Goal: Information Seeking & Learning: Find specific fact

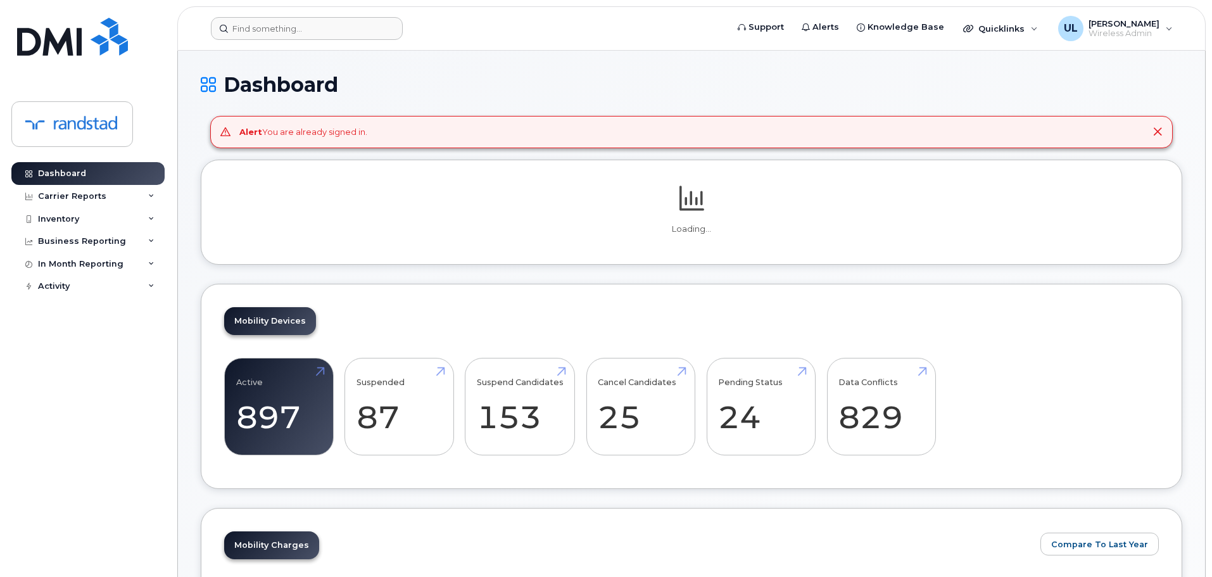
click at [413, 37] on form at bounding box center [465, 28] width 508 height 23
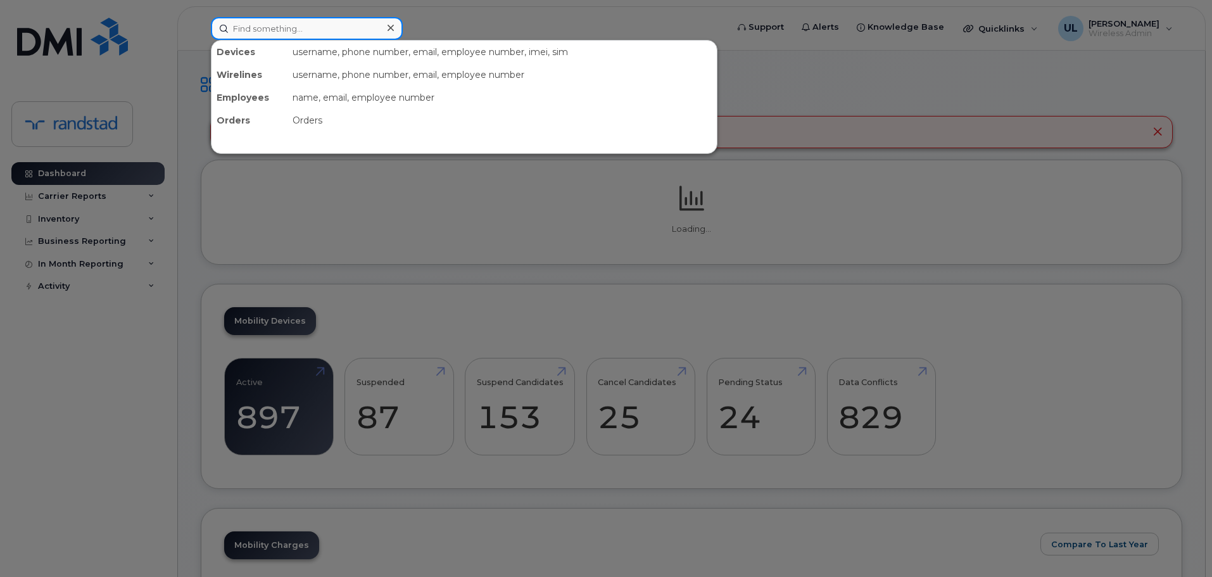
click at [388, 36] on div at bounding box center [307, 28] width 192 height 23
paste input "[PERSON_NAME][EMAIL_ADDRESS][DOMAIN_NAME]"
type input "[PERSON_NAME][EMAIL_ADDRESS][DOMAIN_NAME]"
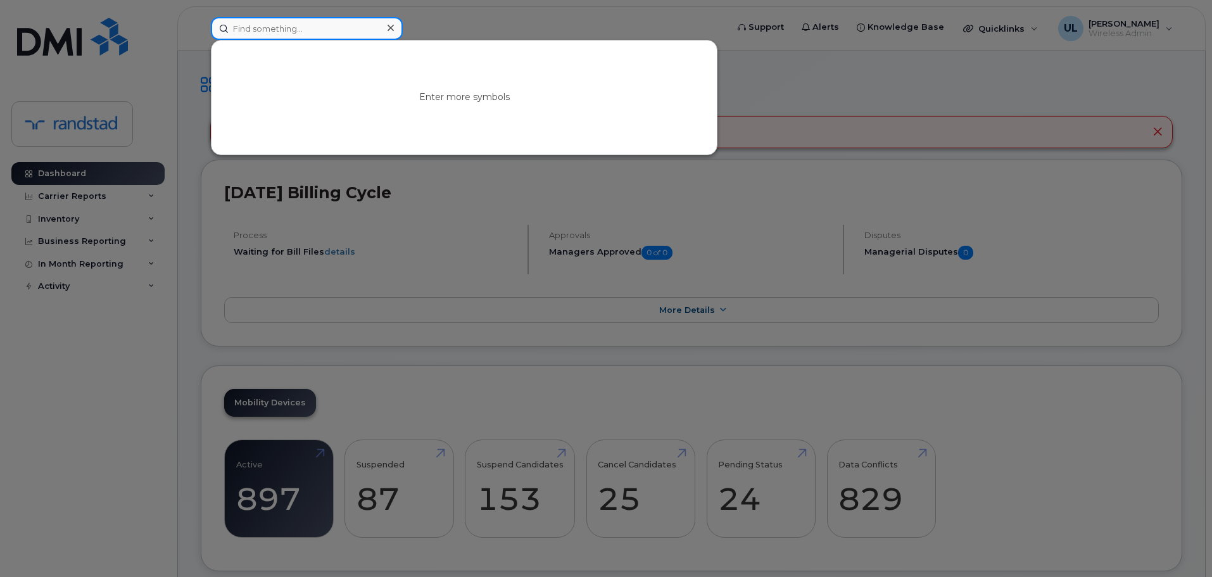
paste input "6134069749"
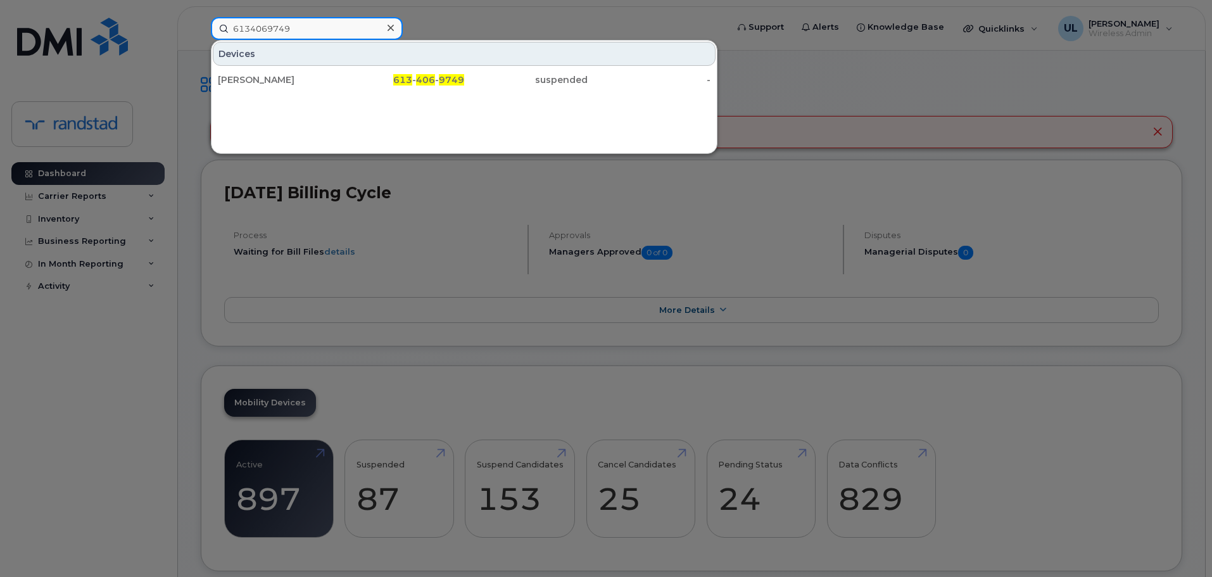
type input "6134069749"
drag, startPoint x: 296, startPoint y: 92, endPoint x: 458, endPoint y: 68, distance: 163.4
click at [304, 87] on div "[PERSON_NAME]" at bounding box center [279, 79] width 123 height 23
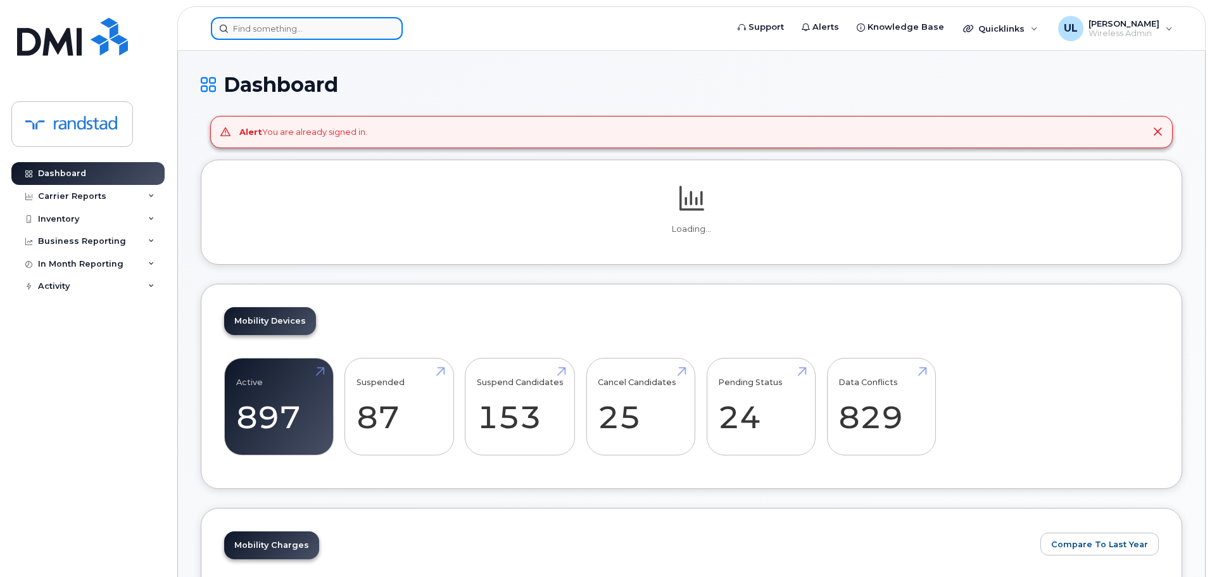
click at [333, 23] on input at bounding box center [307, 28] width 192 height 23
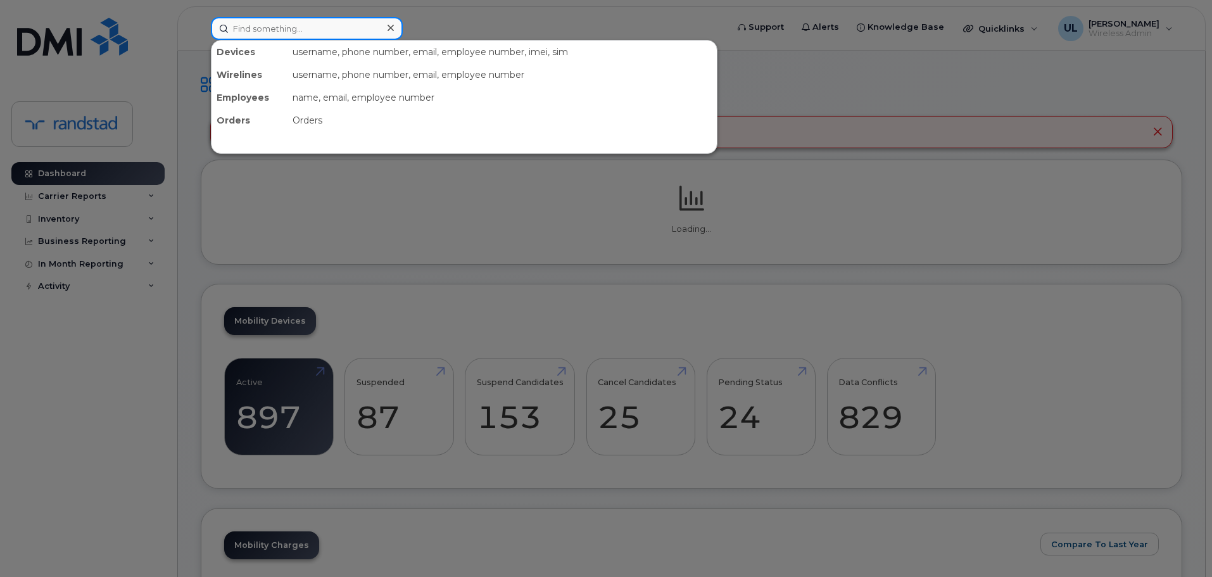
paste input "Quintin"
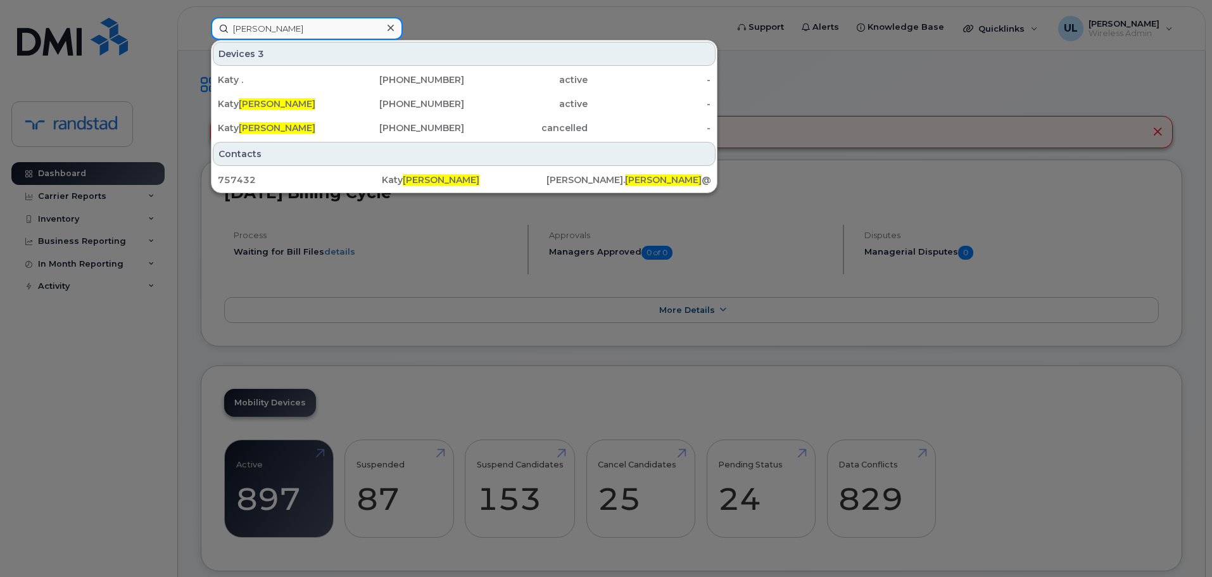
type input "Quintin"
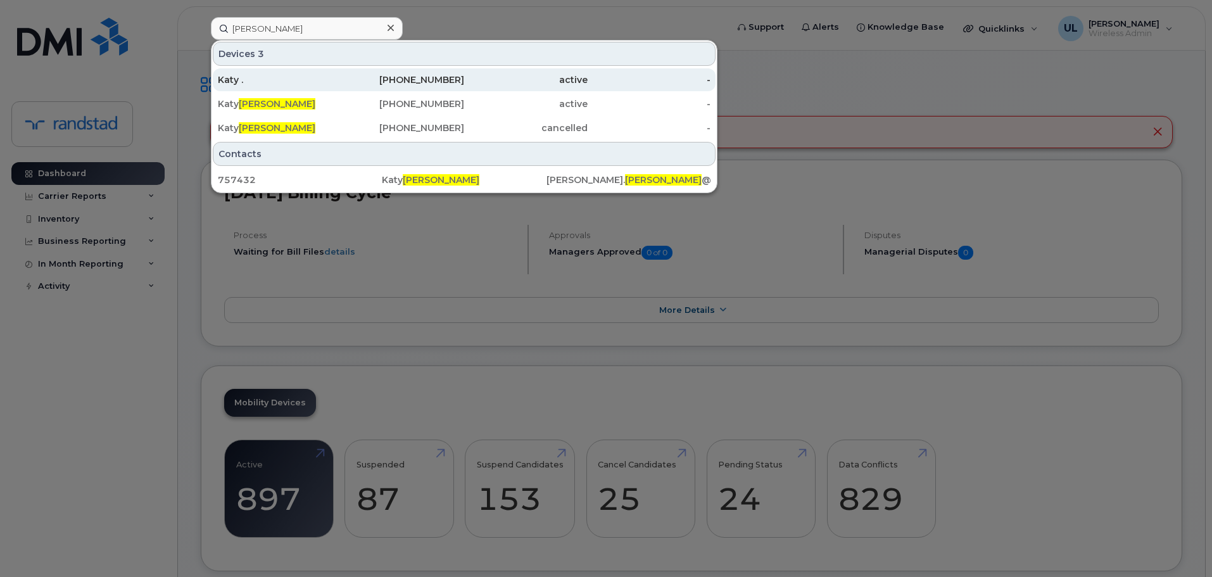
click at [332, 79] on div "Katy ." at bounding box center [279, 79] width 123 height 13
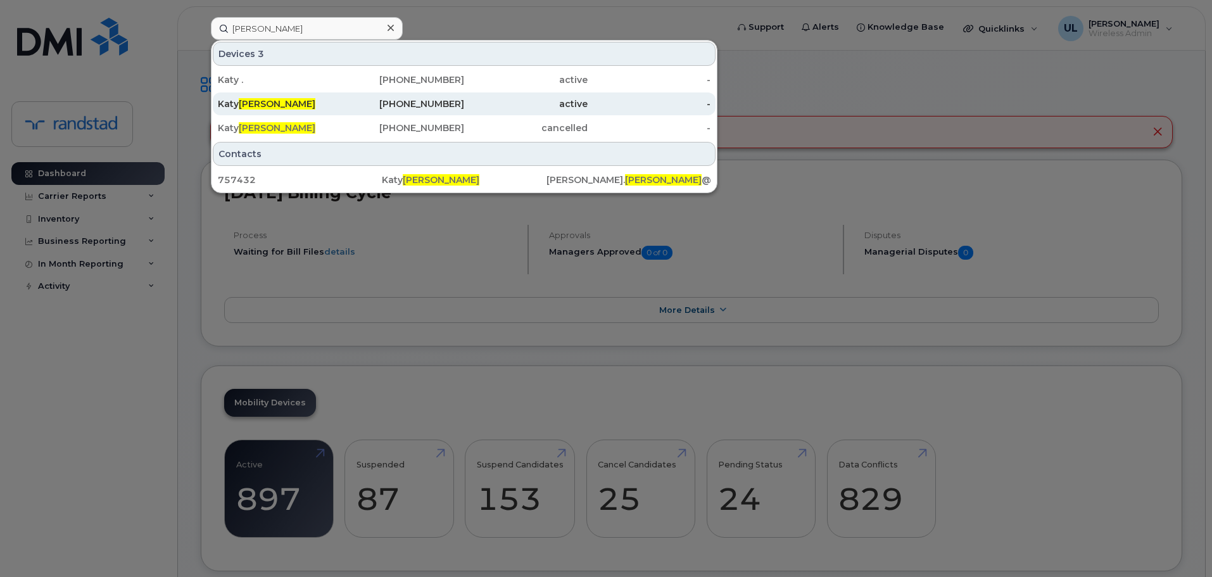
click at [320, 111] on div "Katy Quintin" at bounding box center [279, 103] width 123 height 23
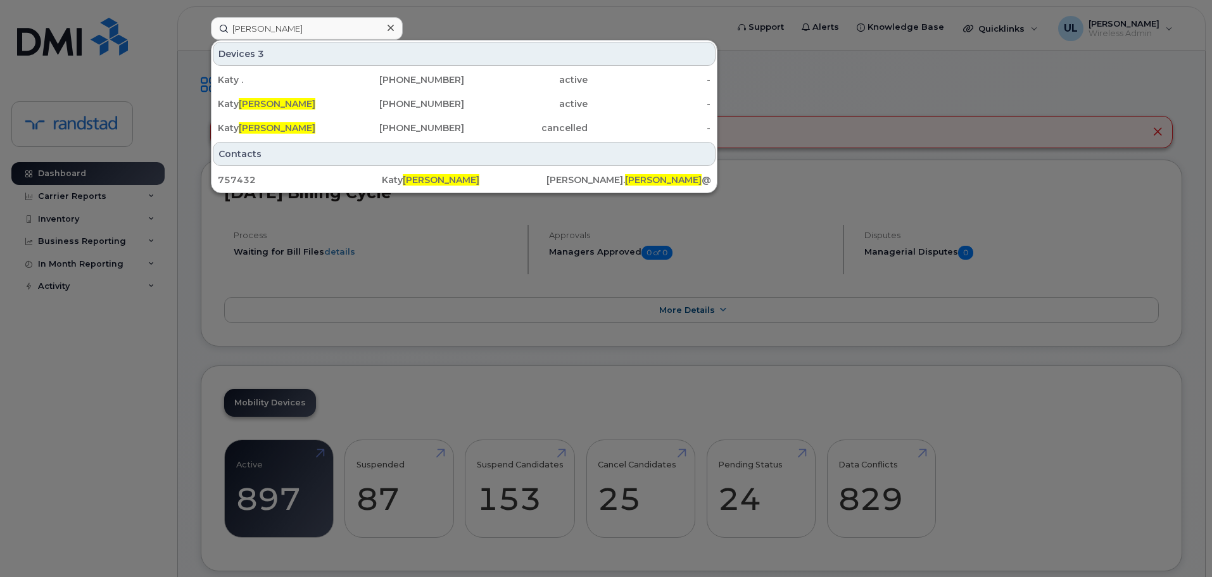
click at [671, 267] on div at bounding box center [606, 288] width 1212 height 577
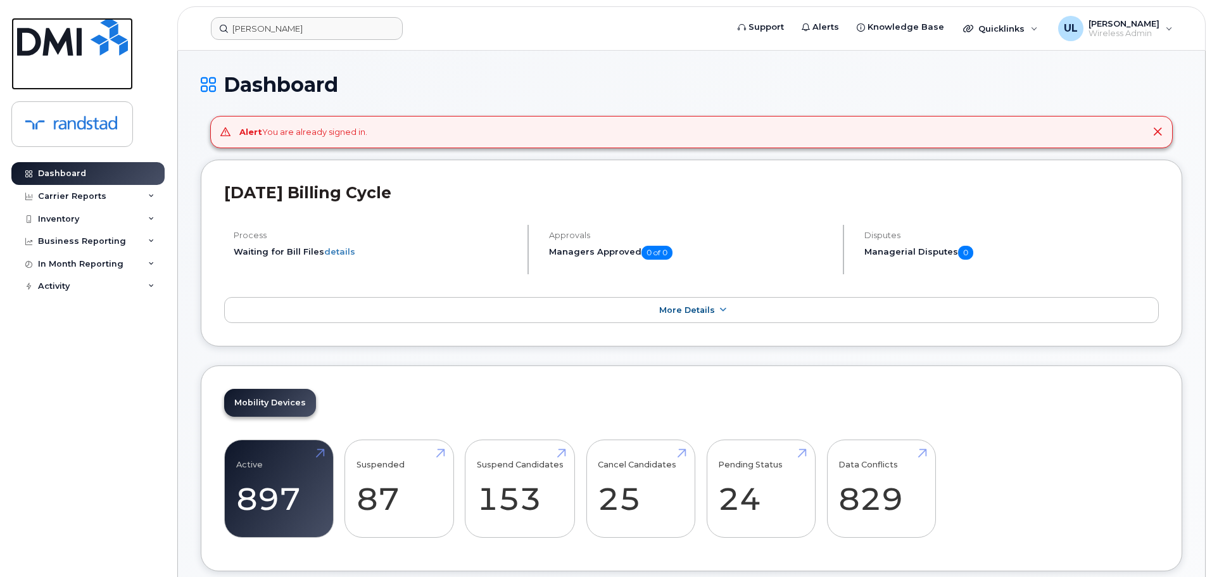
click at [75, 30] on img at bounding box center [72, 37] width 111 height 38
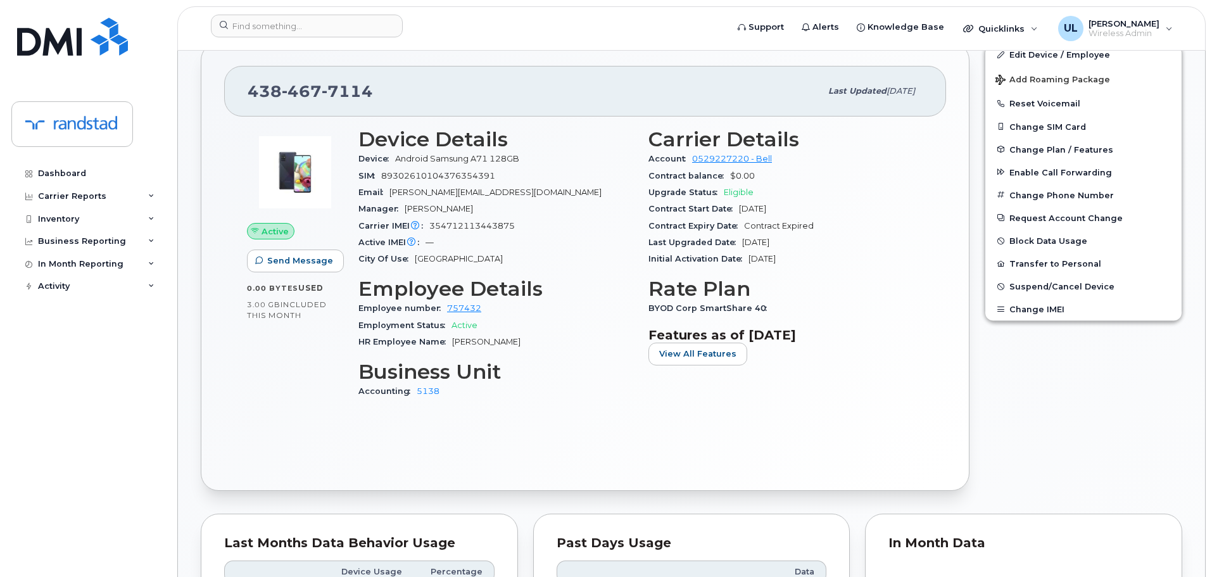
scroll to position [253, 0]
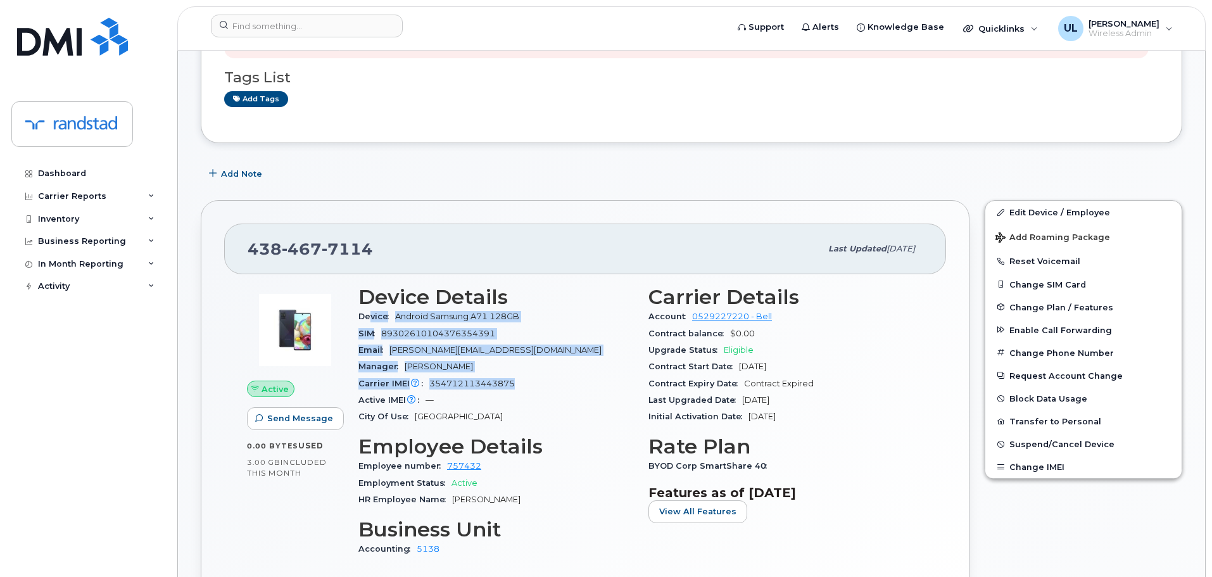
drag, startPoint x: 369, startPoint y: 318, endPoint x: 519, endPoint y: 383, distance: 163.1
click at [519, 383] on section "Device Details Device Android Samsung A71 128GB SIM 89302610104376354391 Email …" at bounding box center [495, 355] width 275 height 139
click at [519, 383] on div "Carrier IMEI Carrier IMEI is reported during the last billing cycle or change o…" at bounding box center [495, 384] width 275 height 16
drag, startPoint x: 522, startPoint y: 381, endPoint x: 360, endPoint y: 319, distance: 173.0
click at [360, 319] on section "Device Details Device Android Samsung A71 128GB SIM 89302610104376354391 Email …" at bounding box center [495, 355] width 275 height 139
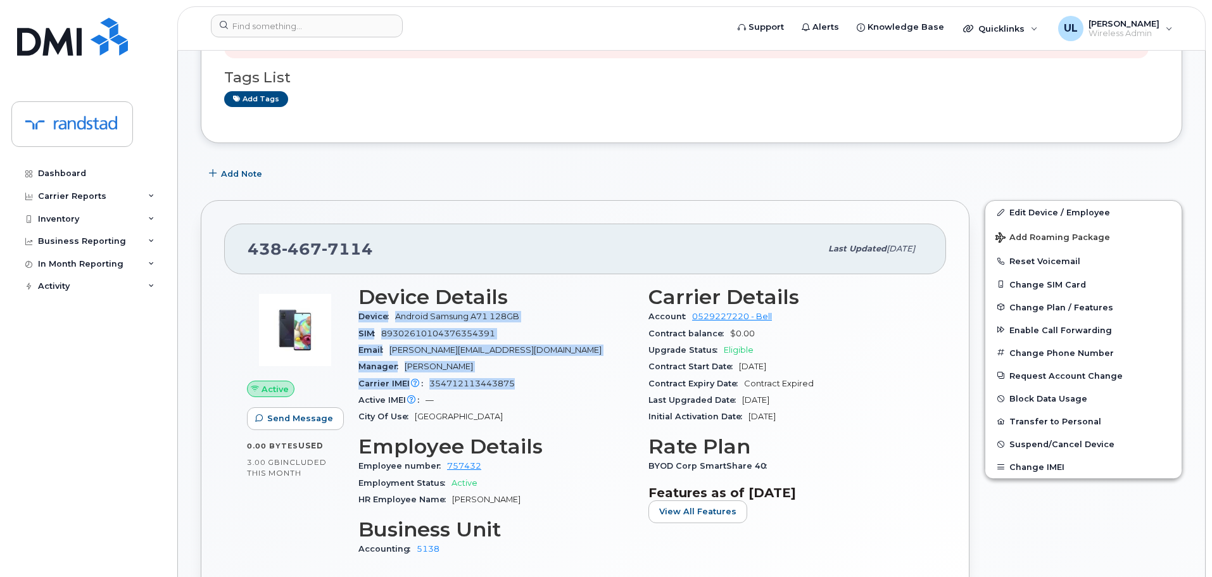
click at [360, 319] on span "Device" at bounding box center [376, 316] width 37 height 9
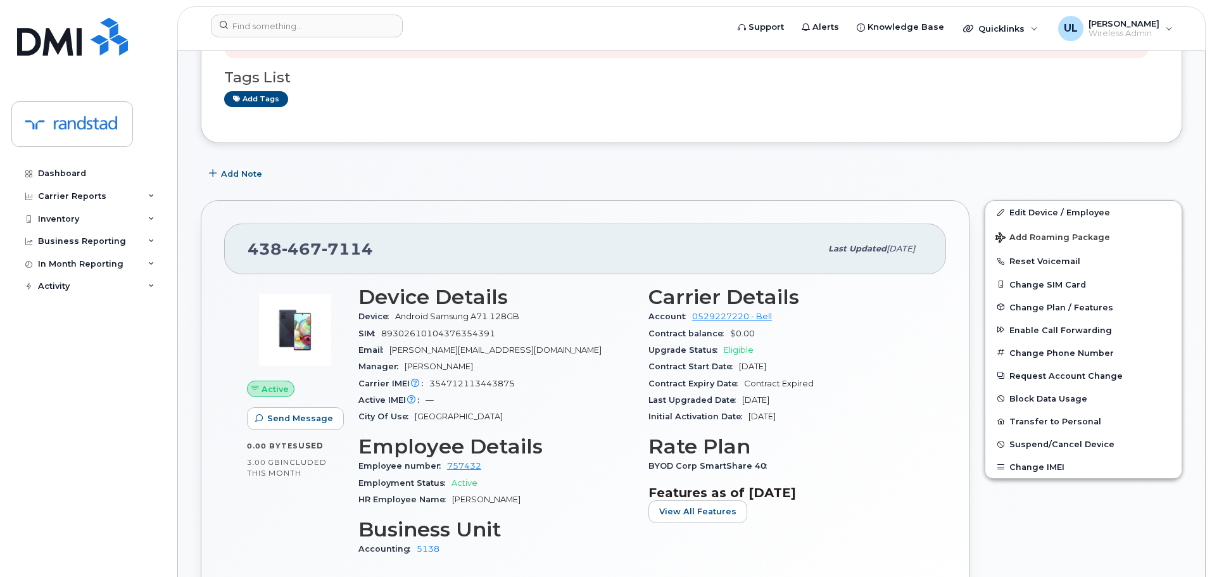
drag, startPoint x: 357, startPoint y: 317, endPoint x: 559, endPoint y: 364, distance: 208.1
click at [559, 364] on div "Device Details Device Android Samsung A71 128GB SIM 89302610104376354391 Email …" at bounding box center [496, 426] width 290 height 297
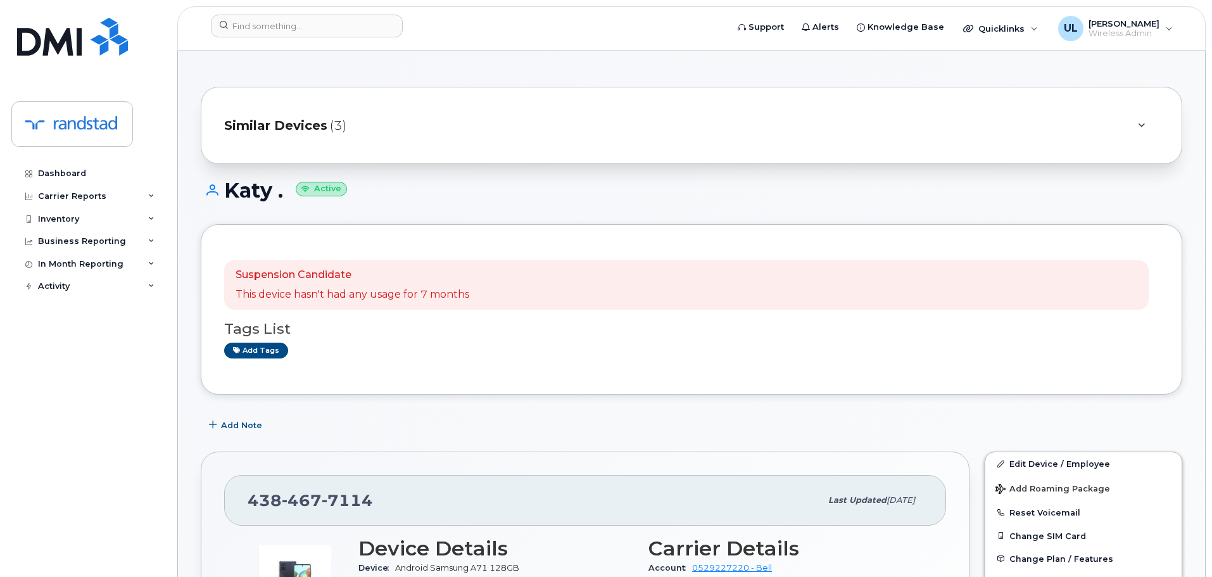
scroll to position [0, 0]
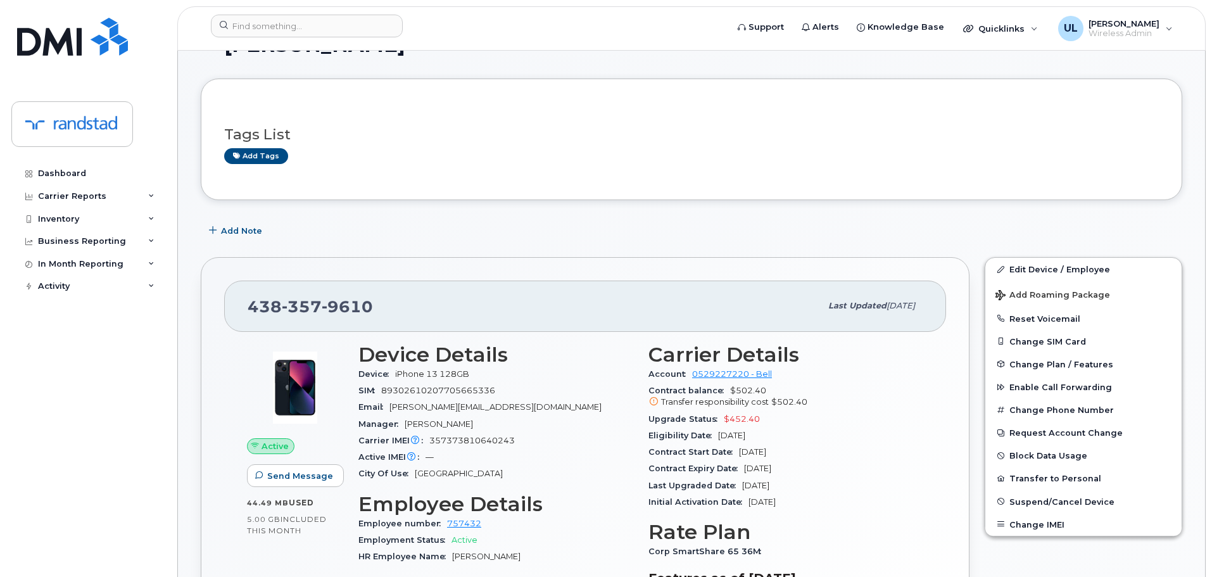
scroll to position [63, 0]
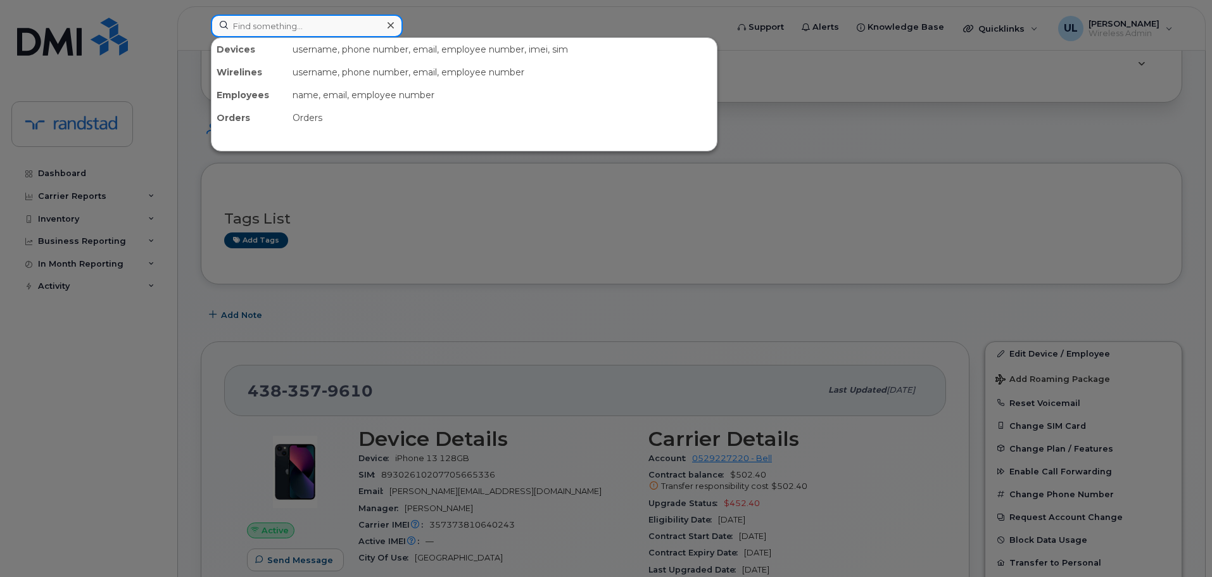
click at [315, 29] on input at bounding box center [307, 26] width 192 height 23
click at [901, 134] on div at bounding box center [606, 288] width 1212 height 577
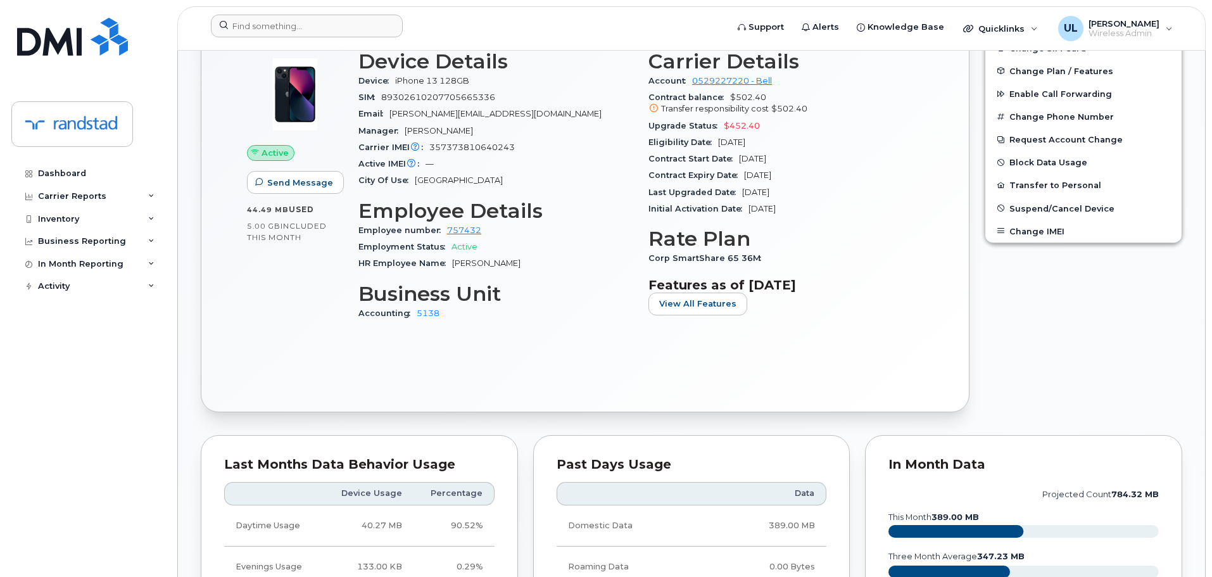
scroll to position [443, 0]
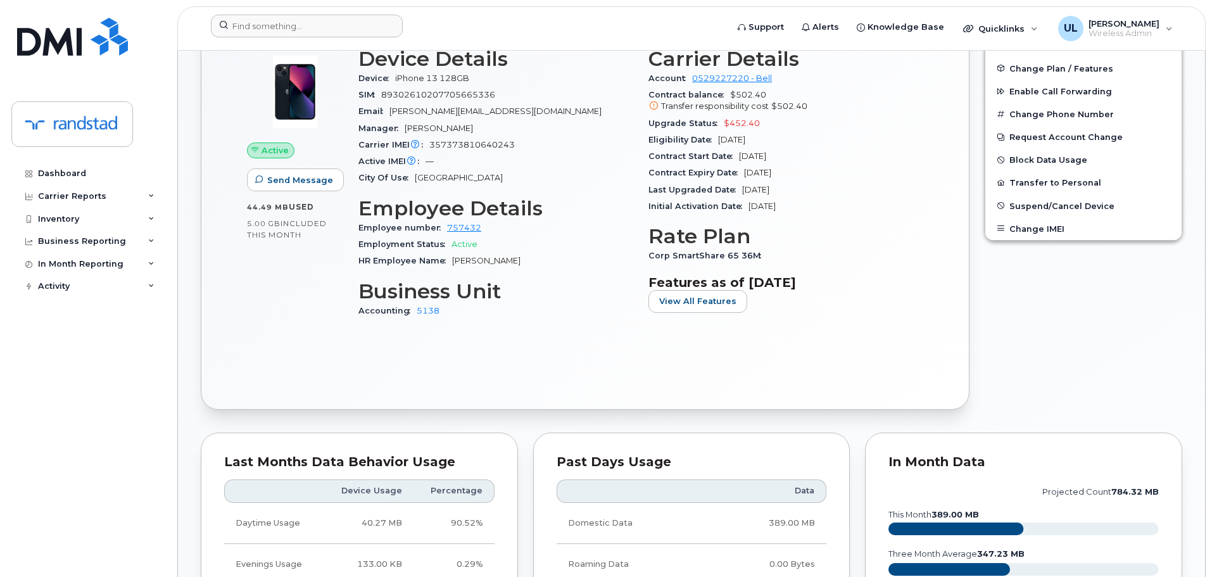
drag, startPoint x: 383, startPoint y: 108, endPoint x: 838, endPoint y: 167, distance: 459.8
click at [838, 167] on div "Device Details Device iPhone 13 128GB SIM 89302610207705665336 Email katy.quint…" at bounding box center [641, 188] width 580 height 297
click at [838, 167] on div "Contract Expiry Date Apr 16, 2027" at bounding box center [785, 173] width 275 height 16
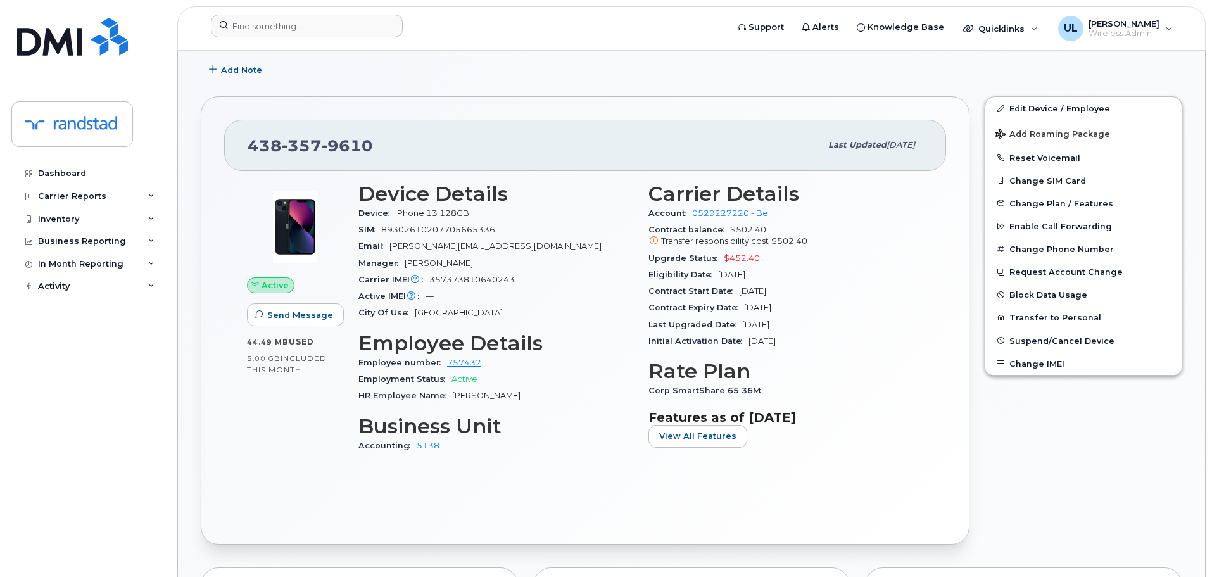
scroll to position [127, 0]
